Goal: Task Accomplishment & Management: Complete application form

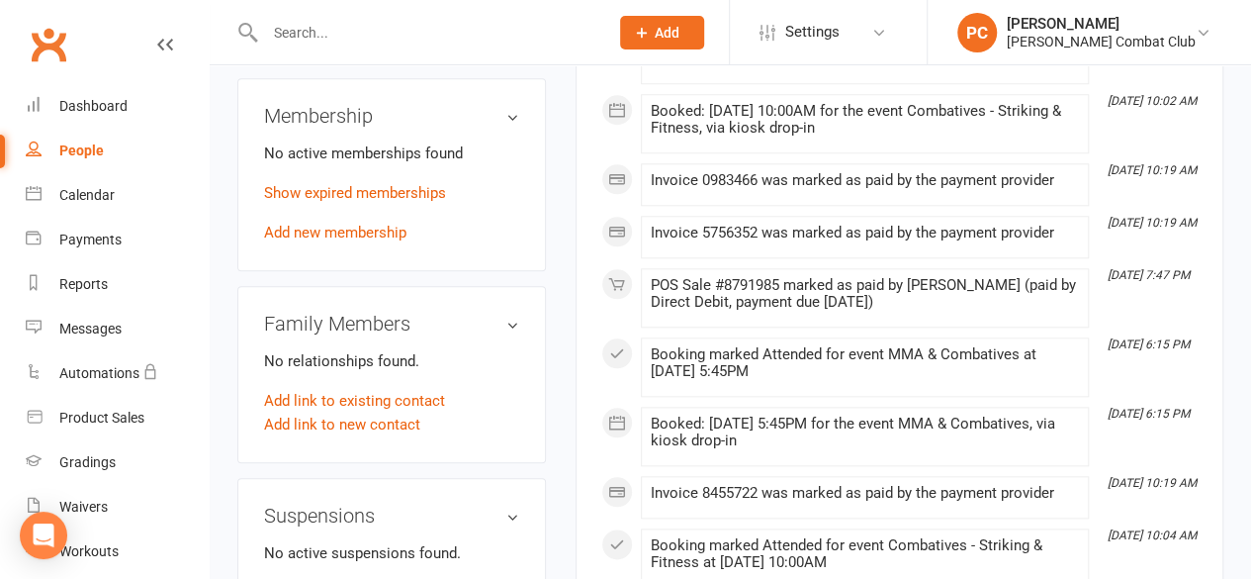
scroll to position [890, 0]
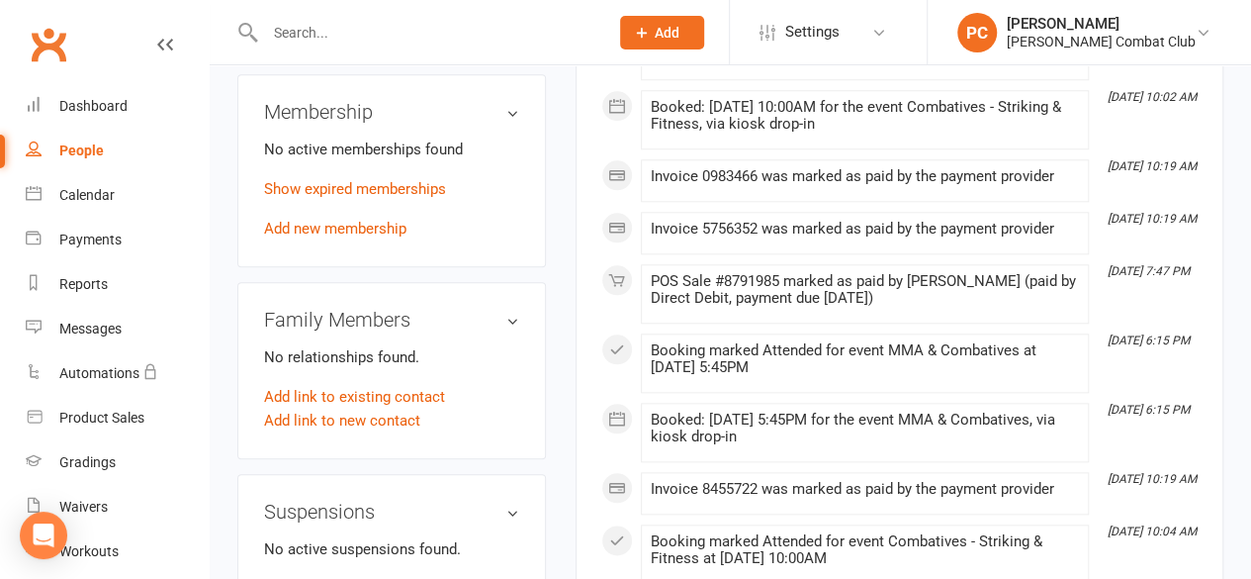
click at [341, 220] on link "Add new membership" at bounding box center [335, 229] width 142 height 18
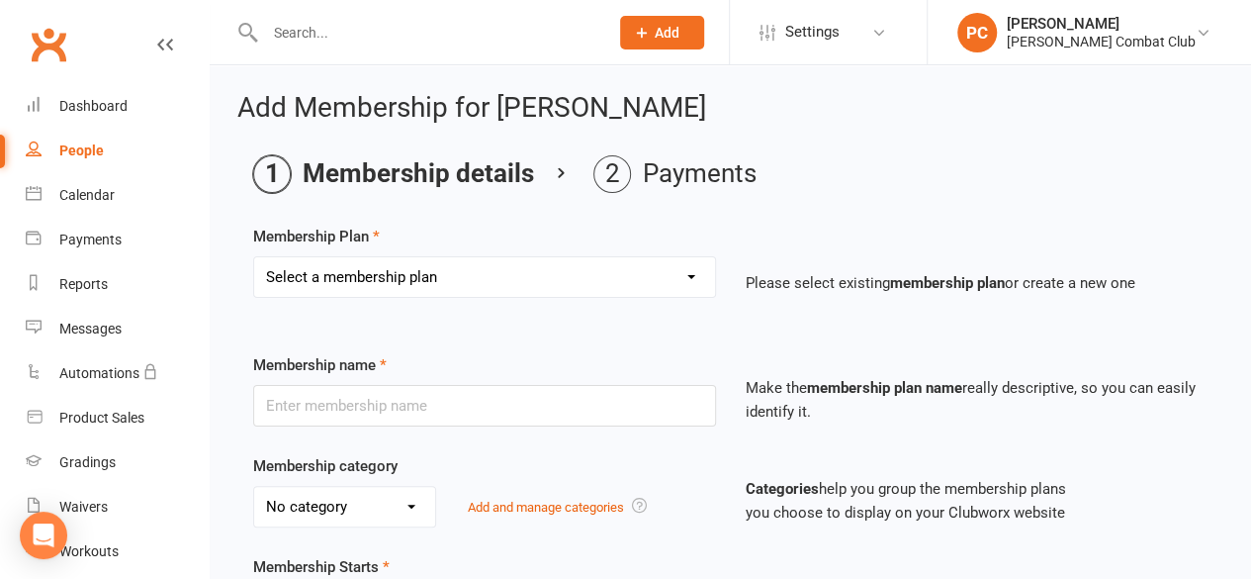
click at [474, 280] on select "Select a membership plan Create new Membership Plan Junior - 1 Program - 3 Clas…" at bounding box center [484, 277] width 461 height 40
select select "8"
click at [254, 257] on select "Select a membership plan Create new Membership Plan Junior - 1 Program - 3 Clas…" at bounding box center [484, 277] width 461 height 40
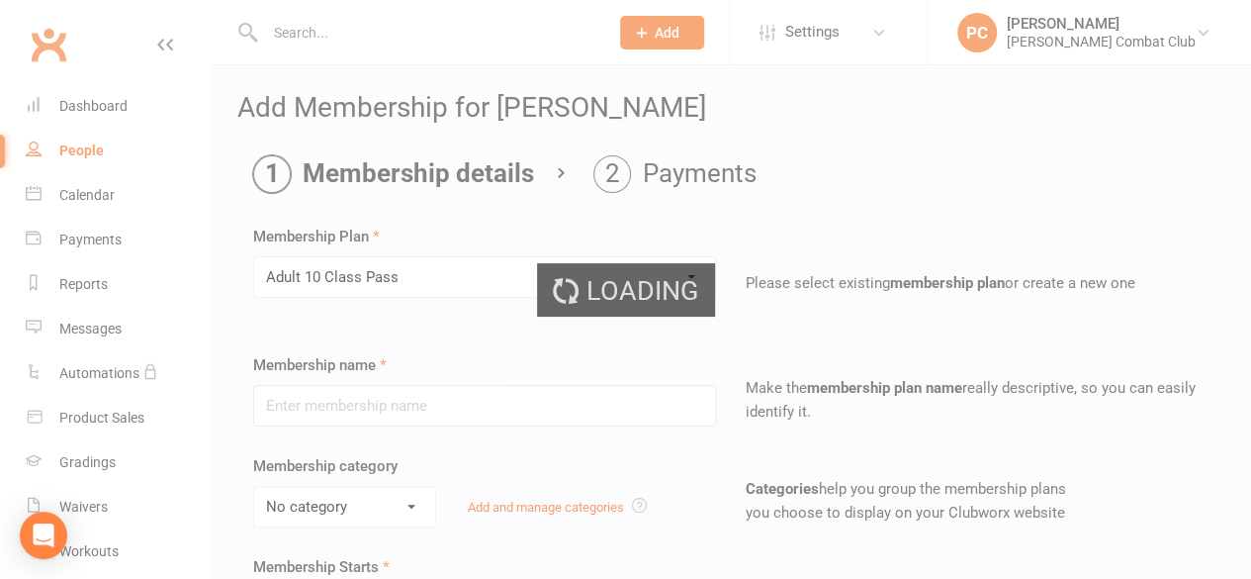
type input "Adult 10 Class Pass"
select select "0"
type input "6"
select select "2"
type input "10"
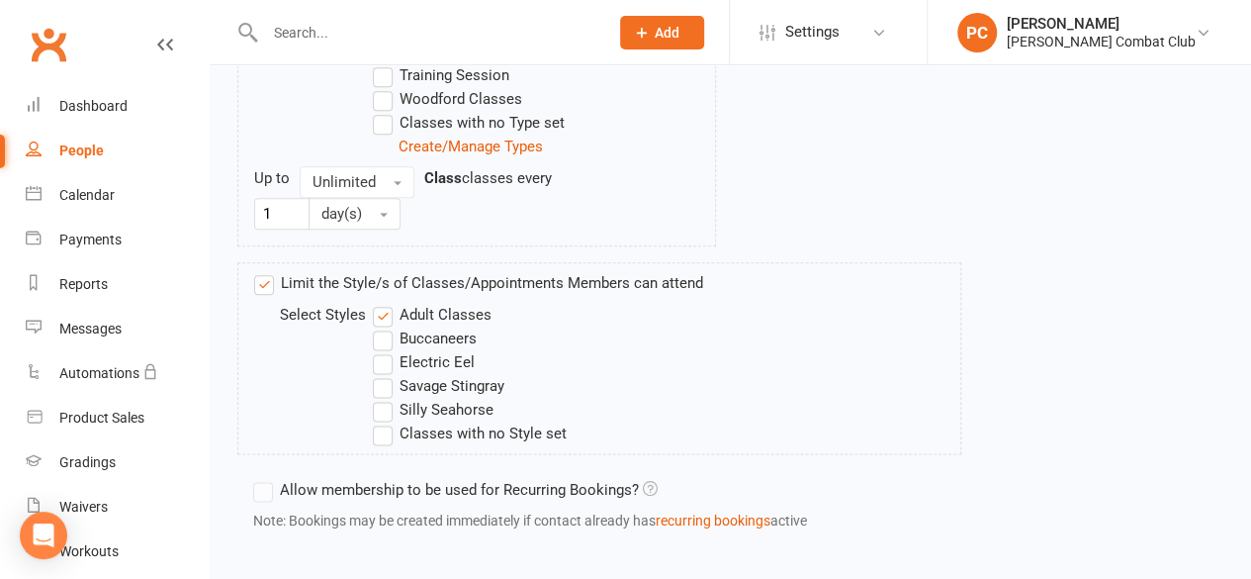
scroll to position [1178, 0]
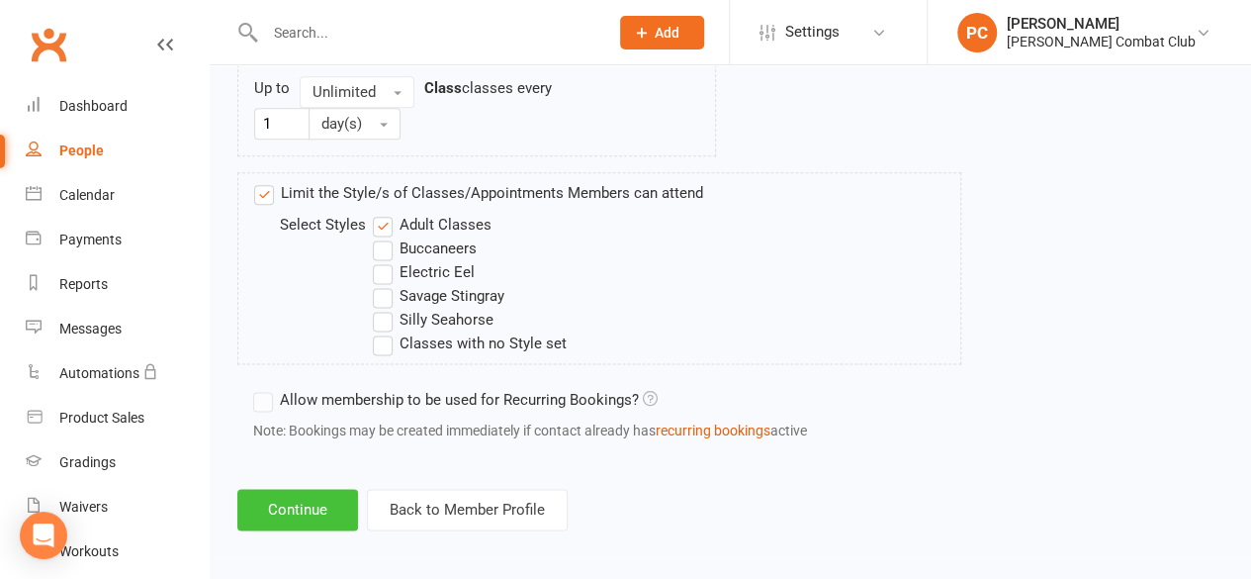
click at [303, 498] on button "Continue" at bounding box center [297, 510] width 121 height 42
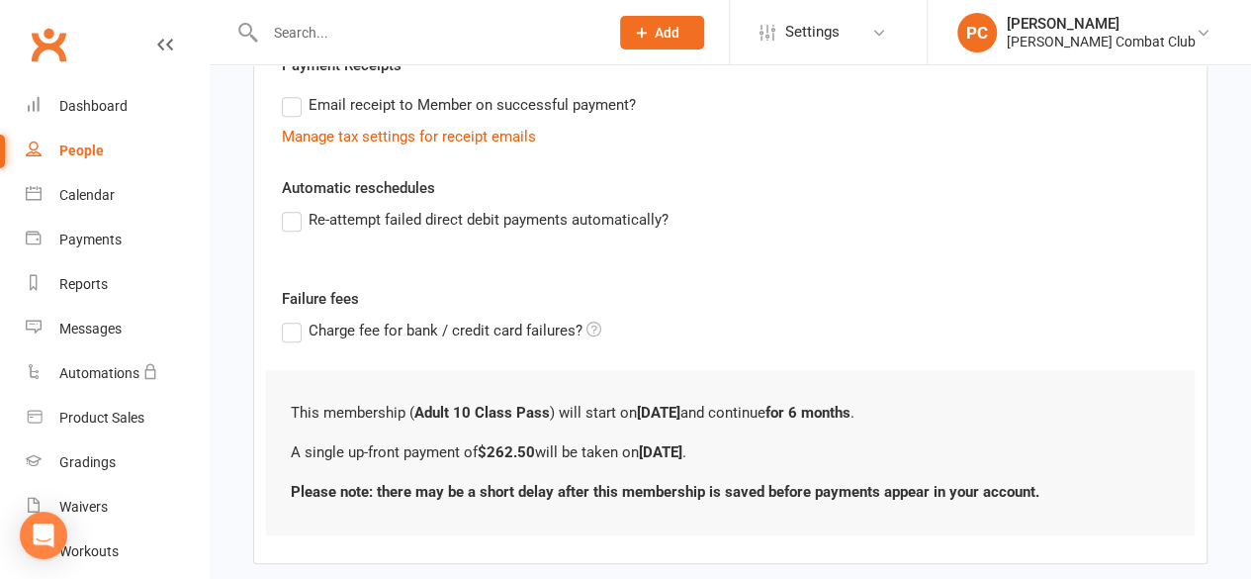
scroll to position [496, 0]
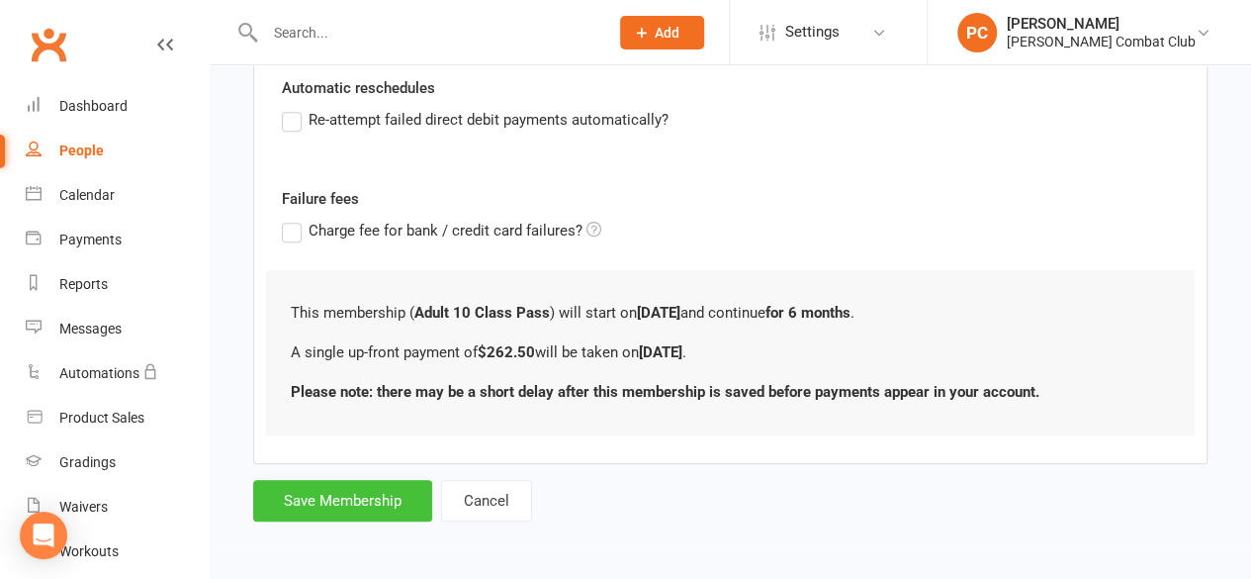
click at [365, 503] on button "Save Membership" at bounding box center [342, 501] width 179 height 42
